Goal: Check status: Check status

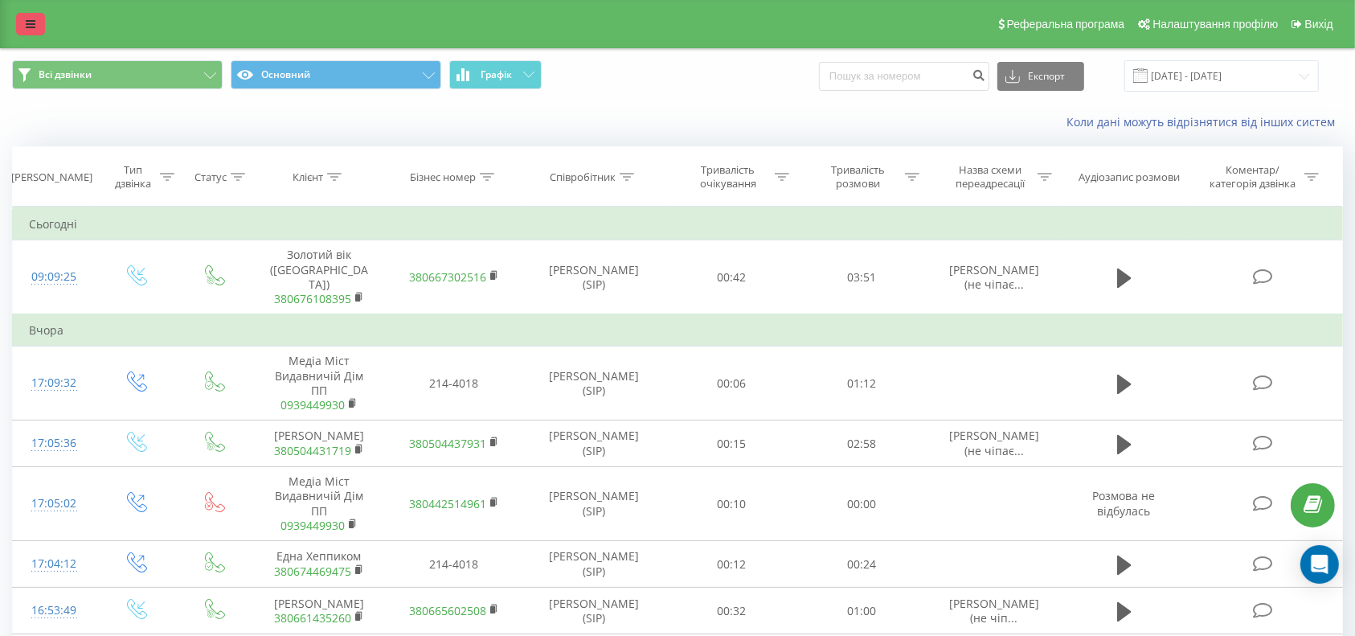
click at [35, 23] on link at bounding box center [30, 24] width 29 height 23
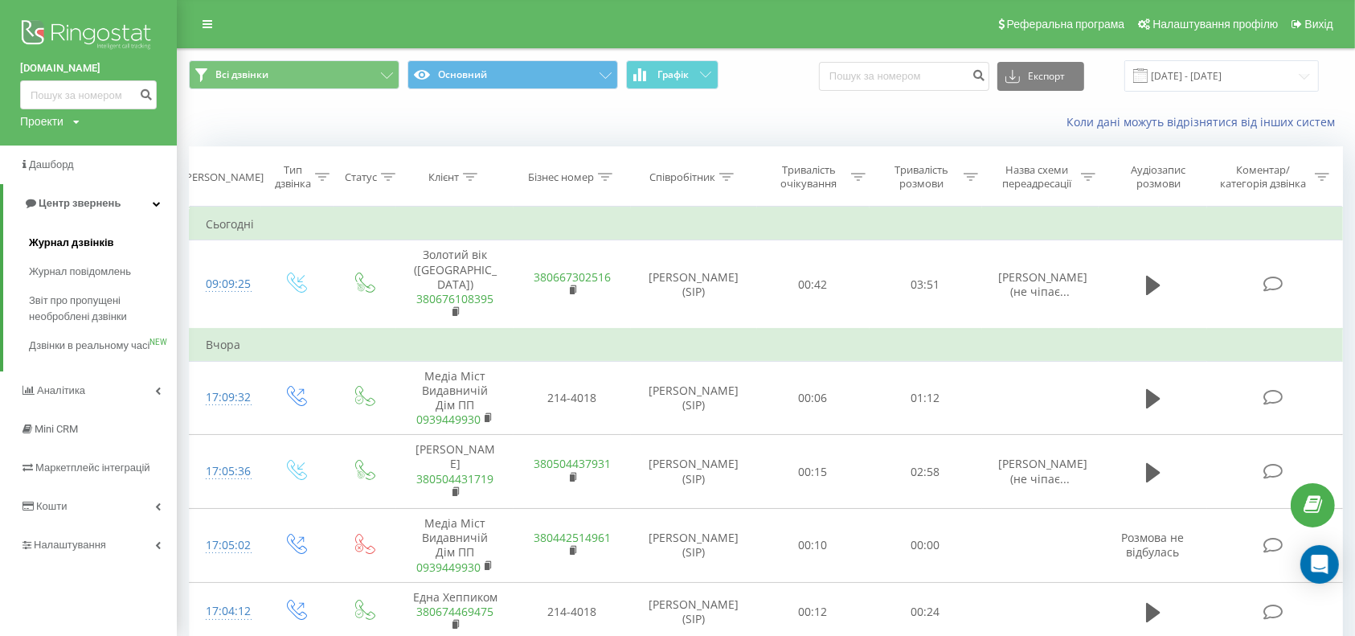
click at [58, 238] on span "Журнал дзвінків" at bounding box center [71, 243] width 85 height 16
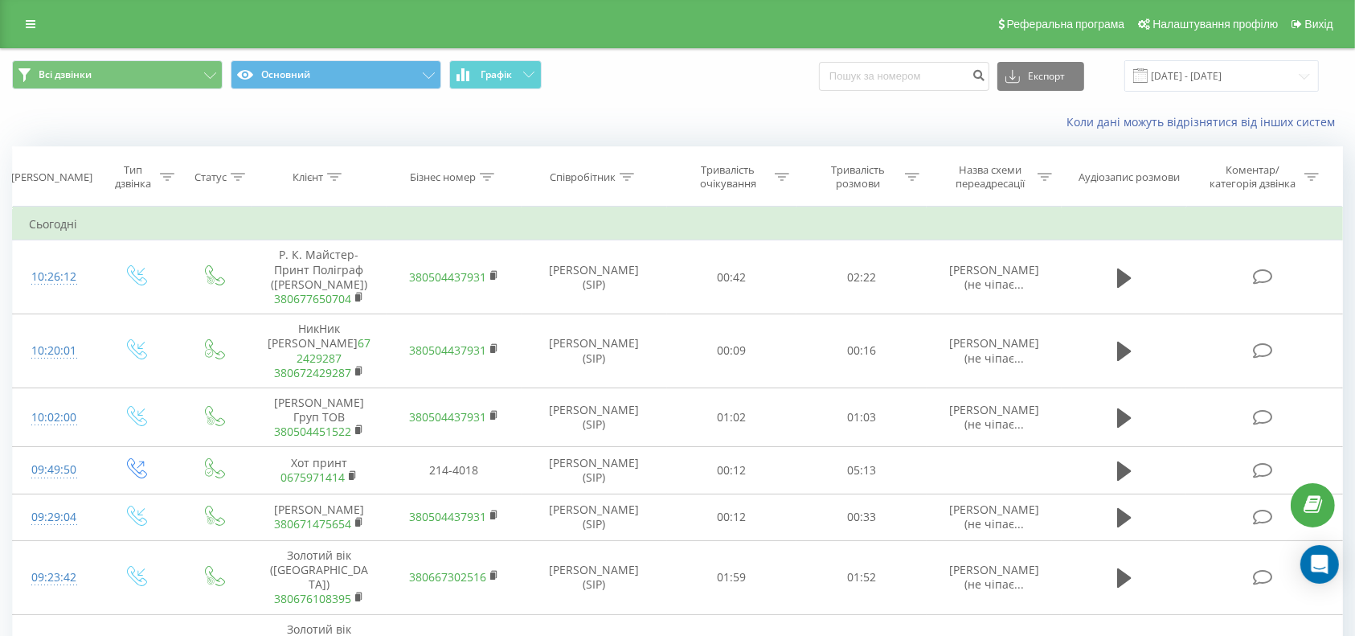
click at [27, 16] on link at bounding box center [30, 24] width 29 height 23
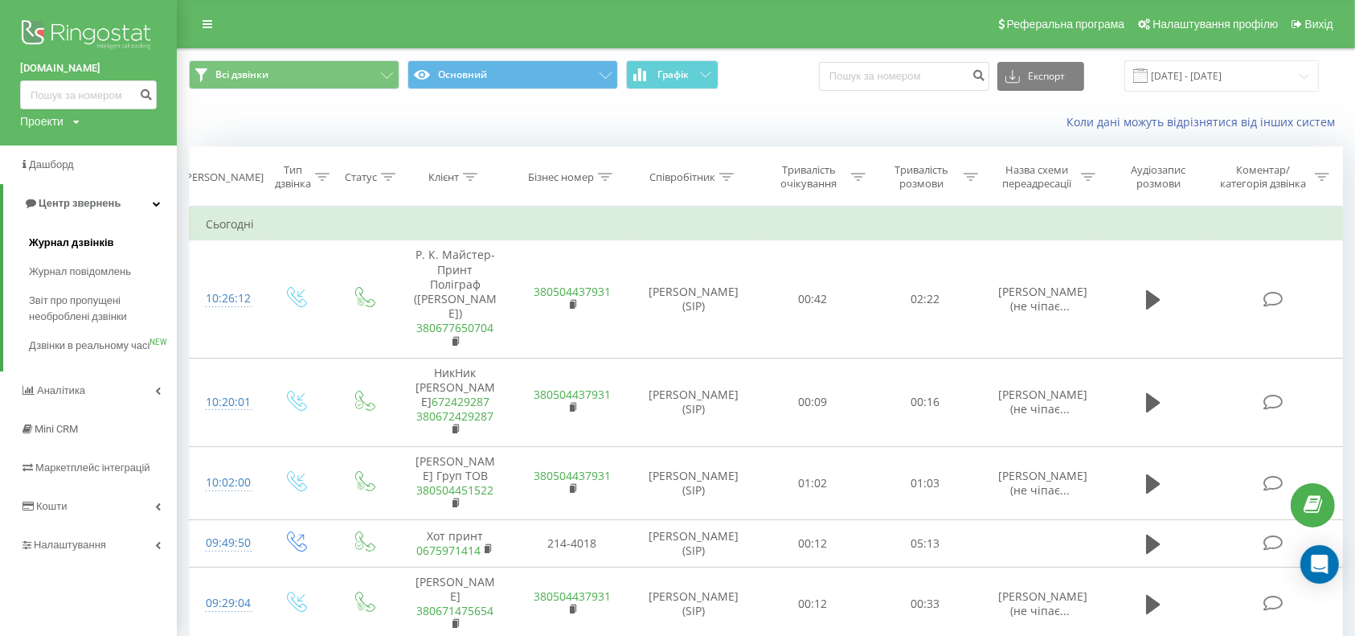
click at [90, 241] on span "Журнал дзвінків" at bounding box center [71, 243] width 85 height 16
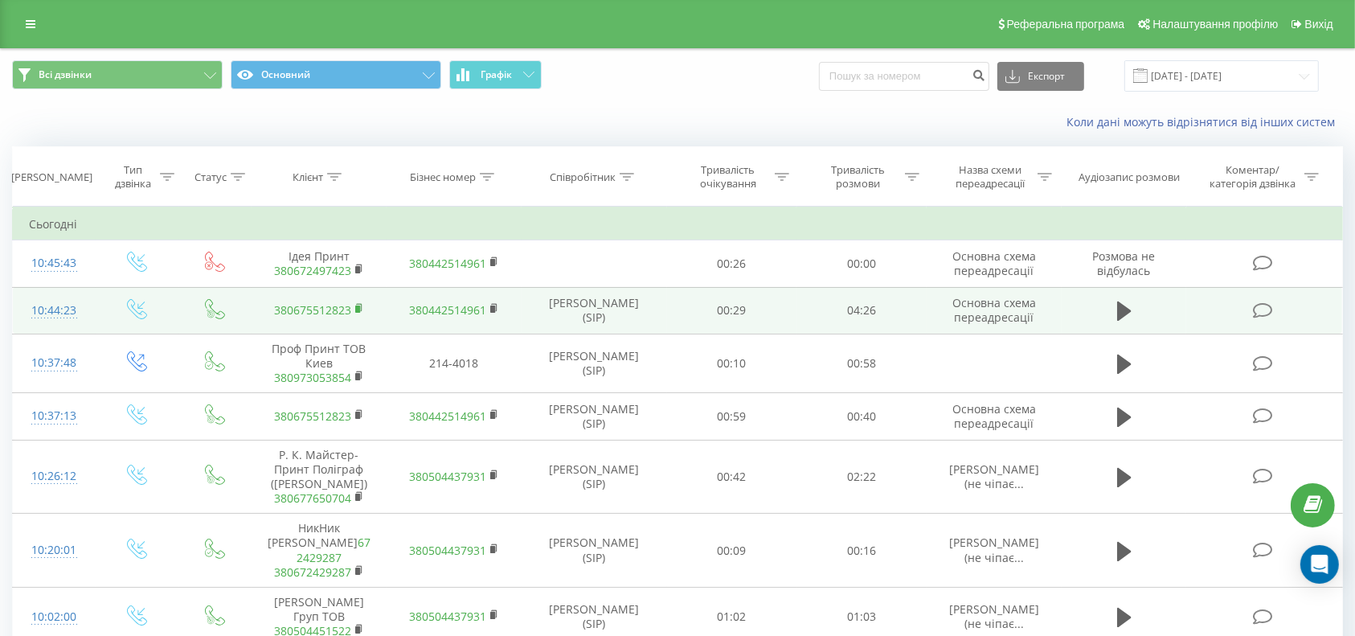
click at [360, 306] on rect at bounding box center [357, 309] width 5 height 7
